Goal: Information Seeking & Learning: Learn about a topic

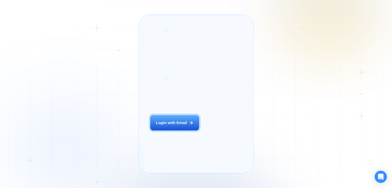
click at [128, 120] on div "Login ‍ Welcome to GigRadar. AI Business Manager for Agencies Login with Email …" at bounding box center [196, 94] width 392 height 188
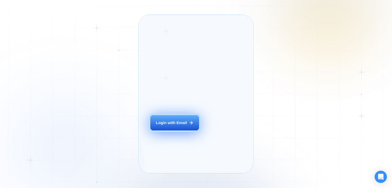
click at [169, 126] on div "Login with Email" at bounding box center [171, 122] width 31 height 5
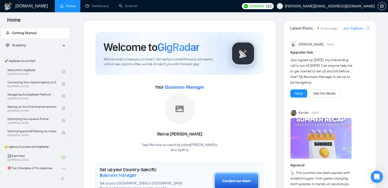
scroll to position [77, 0]
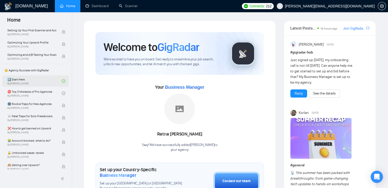
click at [30, 82] on link "1️⃣ Start Here By [PERSON_NAME]" at bounding box center [34, 81] width 54 height 11
